Goal: Task Accomplishment & Management: Use online tool/utility

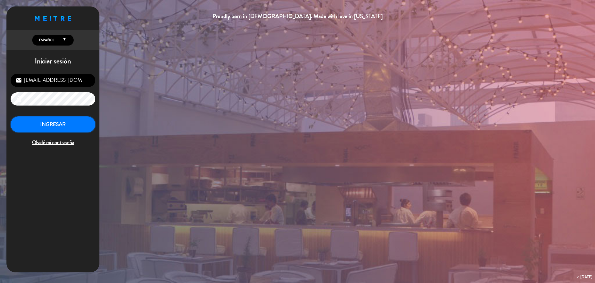
click at [70, 123] on button "INGRESAR" at bounding box center [53, 124] width 85 height 16
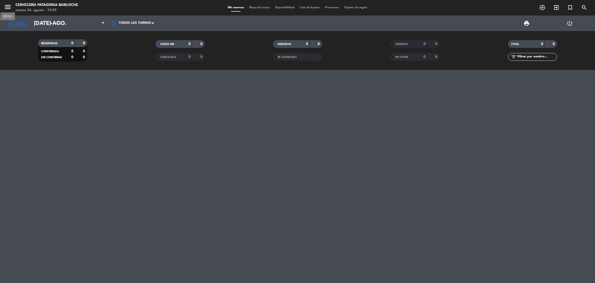
click at [10, 10] on icon "menu" at bounding box center [8, 7] width 8 height 8
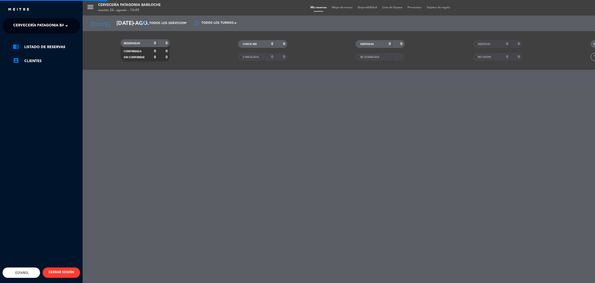
click at [28, 25] on span "Cervecería Patagonia Bariloche" at bounding box center [46, 25] width 67 height 11
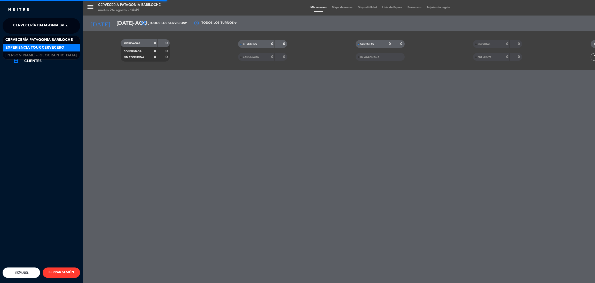
click at [50, 46] on span "Experiencia Tour Cervecero" at bounding box center [34, 48] width 59 height 6
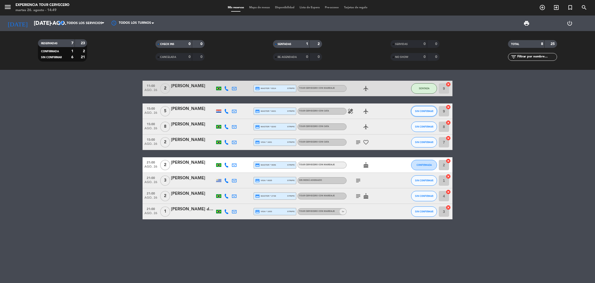
click at [423, 115] on button "SIN CONFIRMAR" at bounding box center [424, 111] width 26 height 10
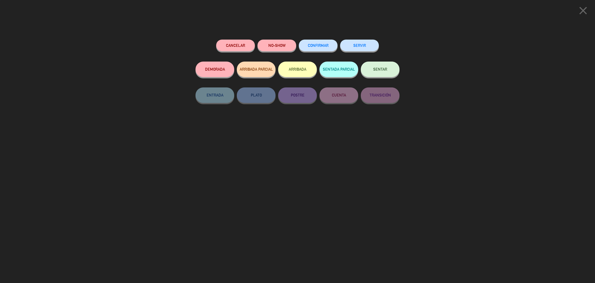
click at [291, 73] on button "ARRIBADA" at bounding box center [297, 70] width 39 height 16
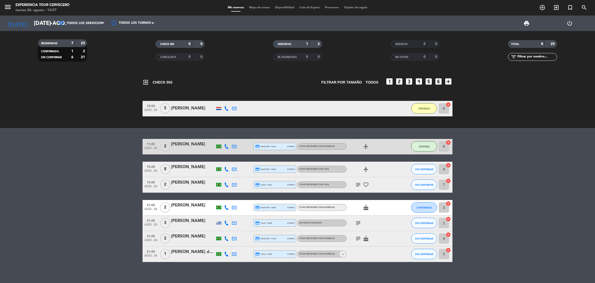
click at [258, 6] on span "Mapa de mesas" at bounding box center [260, 7] width 26 height 3
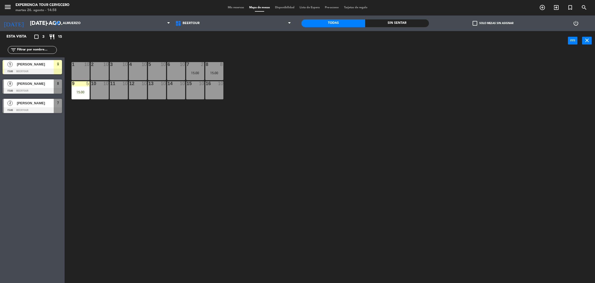
click at [30, 86] on span "[PERSON_NAME]" at bounding box center [35, 83] width 37 height 5
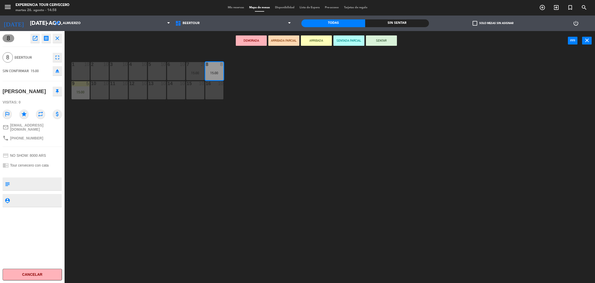
click at [311, 44] on button "ARRIBADA" at bounding box center [316, 40] width 31 height 10
